Goal: Transaction & Acquisition: Purchase product/service

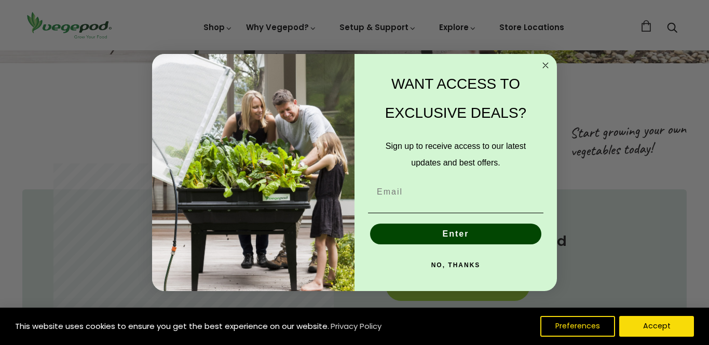
scroll to position [477, 0]
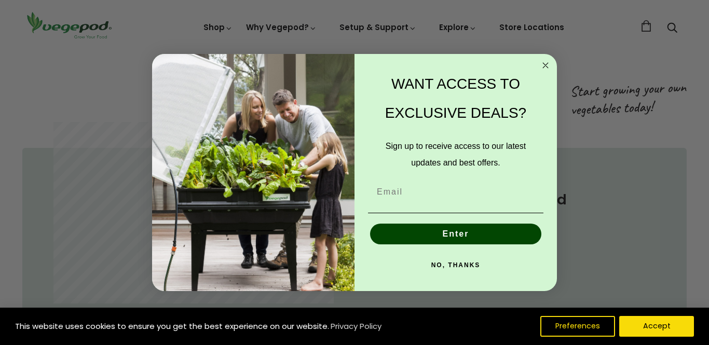
click at [544, 62] on circle "Close dialog" at bounding box center [545, 66] width 12 height 12
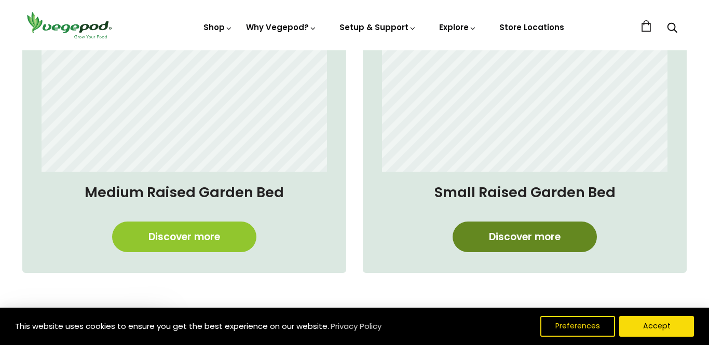
scroll to position [0, 1180]
click at [528, 235] on link "Discover more" at bounding box center [524, 236] width 144 height 31
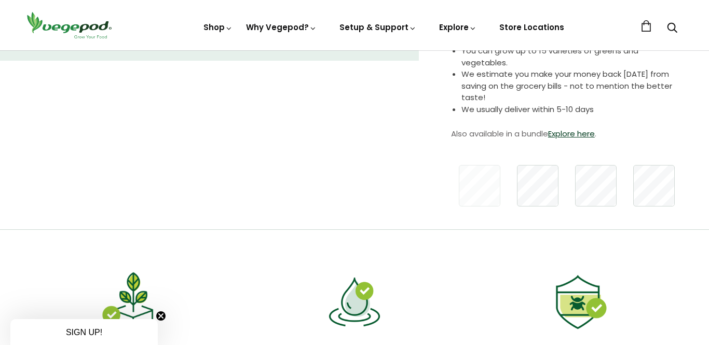
scroll to position [249, 0]
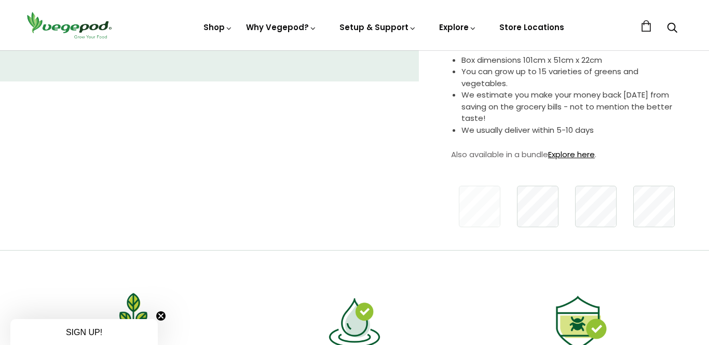
click at [577, 153] on link "Explore here" at bounding box center [571, 154] width 47 height 11
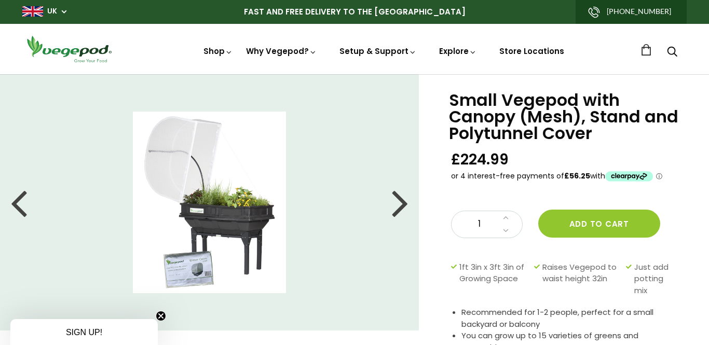
click at [398, 206] on div at bounding box center [400, 202] width 17 height 47
